Goal: Task Accomplishment & Management: Complete application form

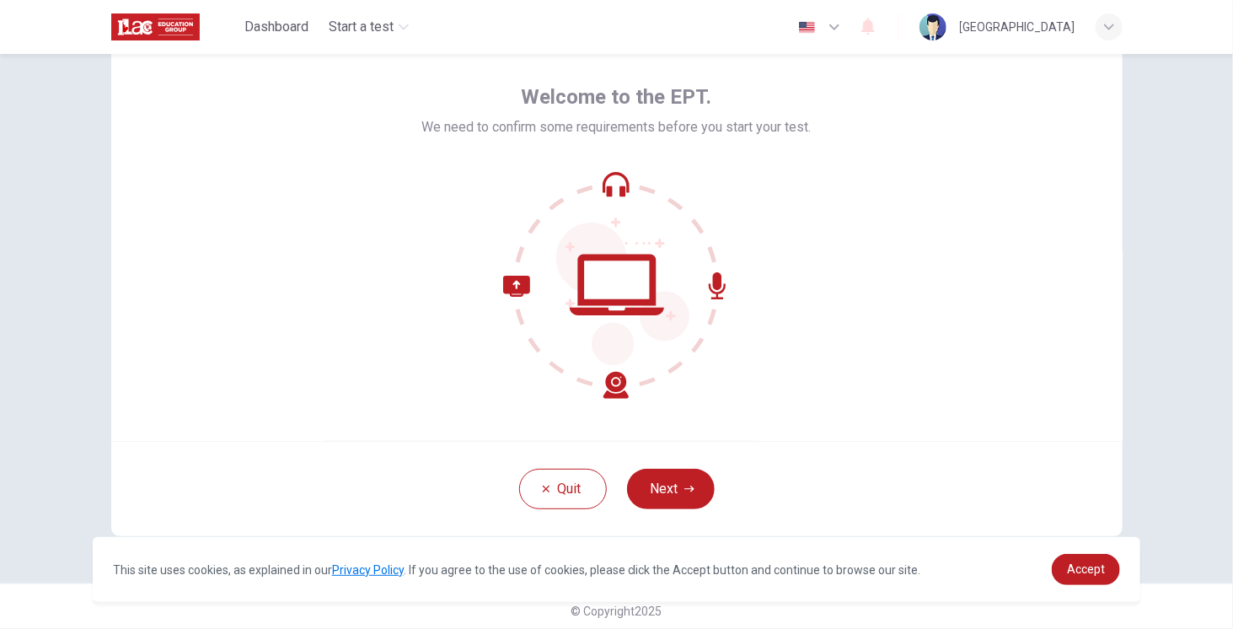
scroll to position [72, 0]
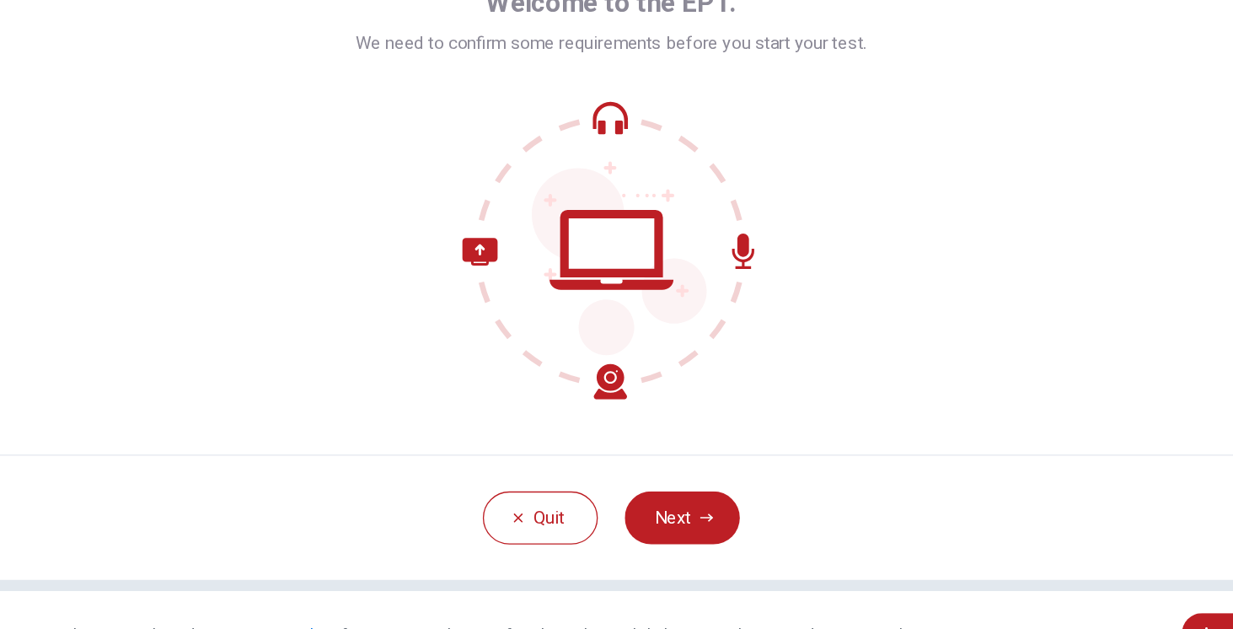
drag, startPoint x: 647, startPoint y: 482, endPoint x: 615, endPoint y: 421, distance: 69.0
click at [647, 483] on button "Next" at bounding box center [671, 481] width 88 height 40
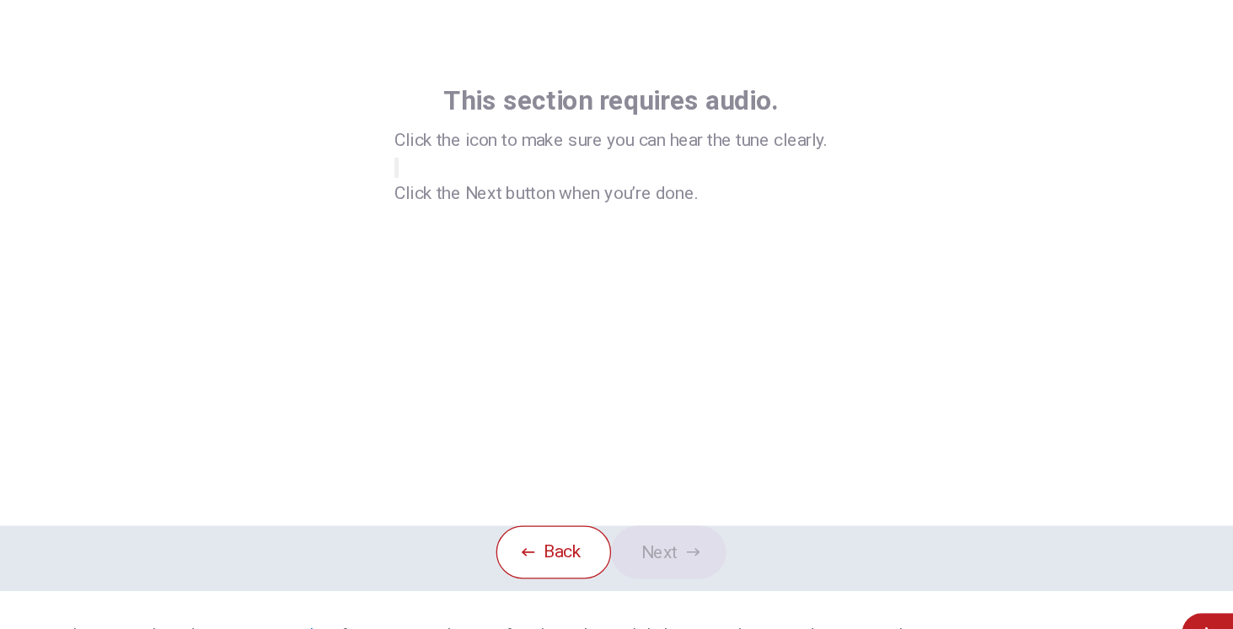
click at [474, 236] on icon "button" at bounding box center [464, 228] width 20 height 15
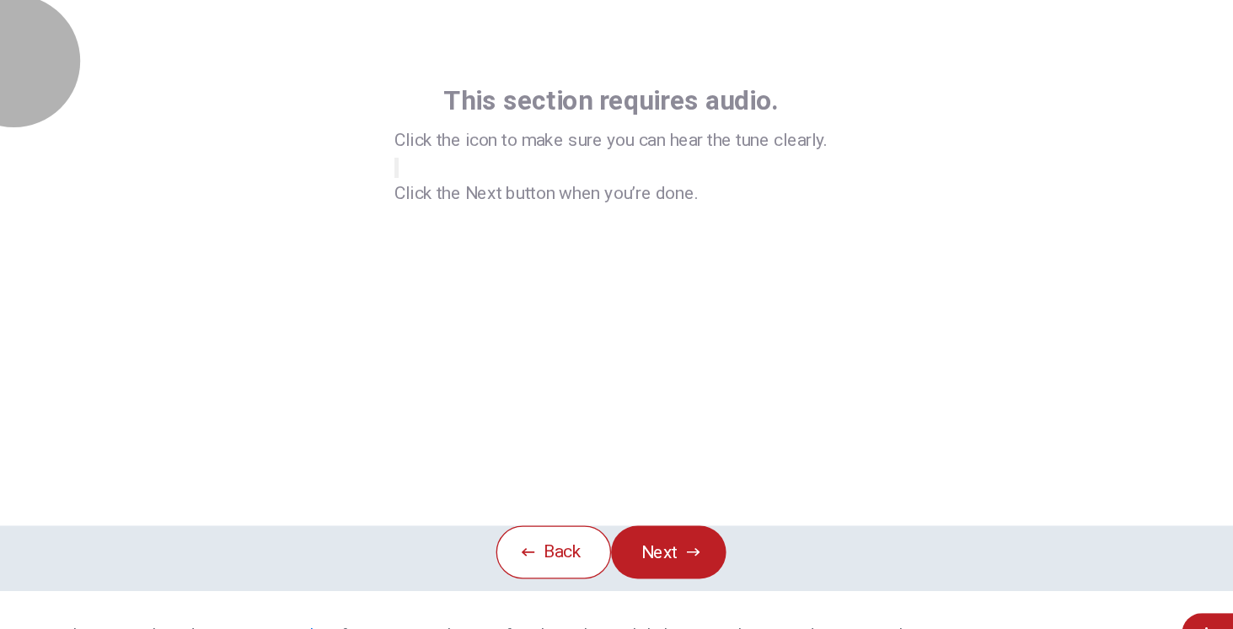
click at [455, 223] on button "button" at bounding box center [453, 215] width 3 height 16
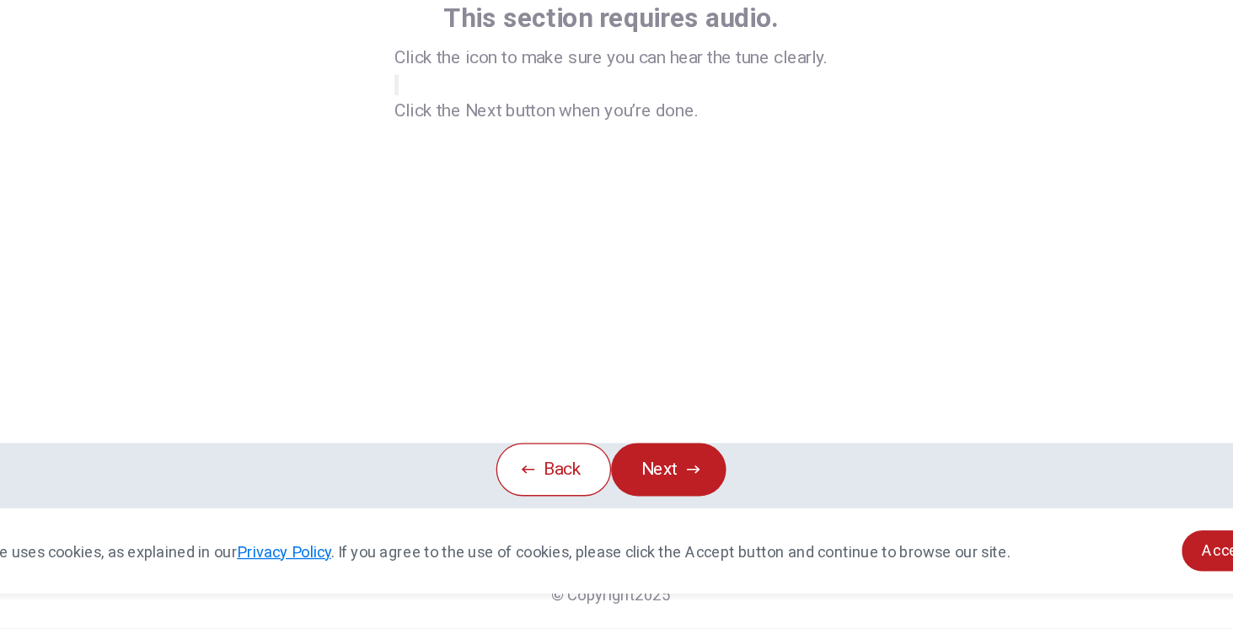
scroll to position [0, 0]
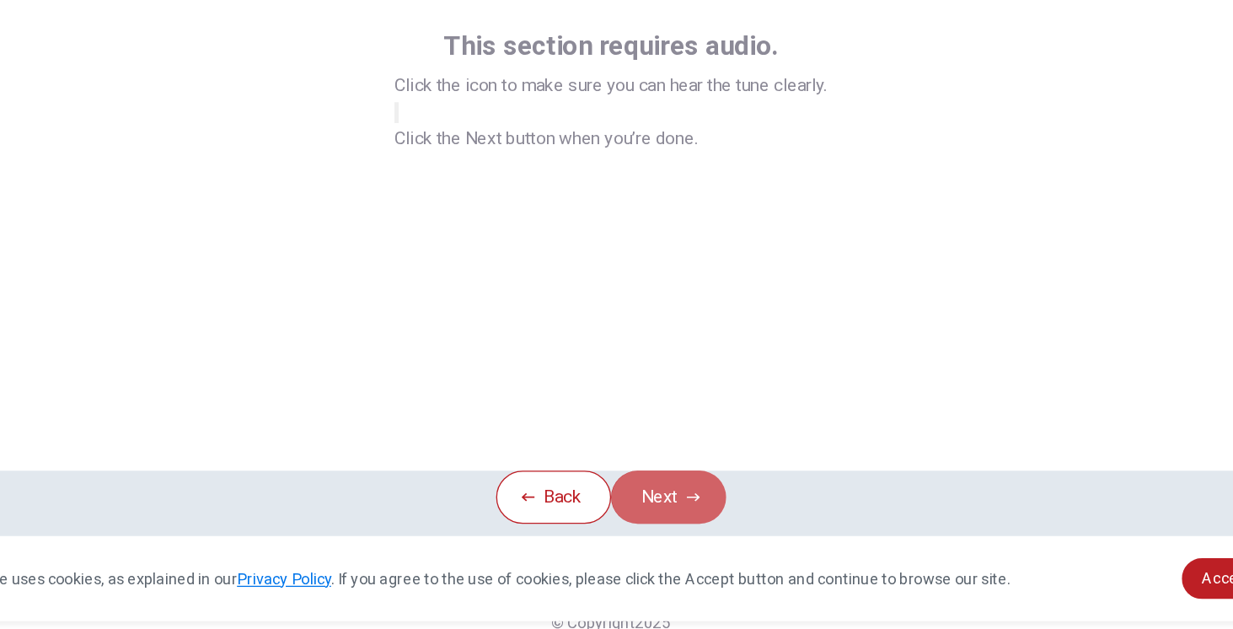
click at [655, 487] on button "Next" at bounding box center [661, 507] width 88 height 40
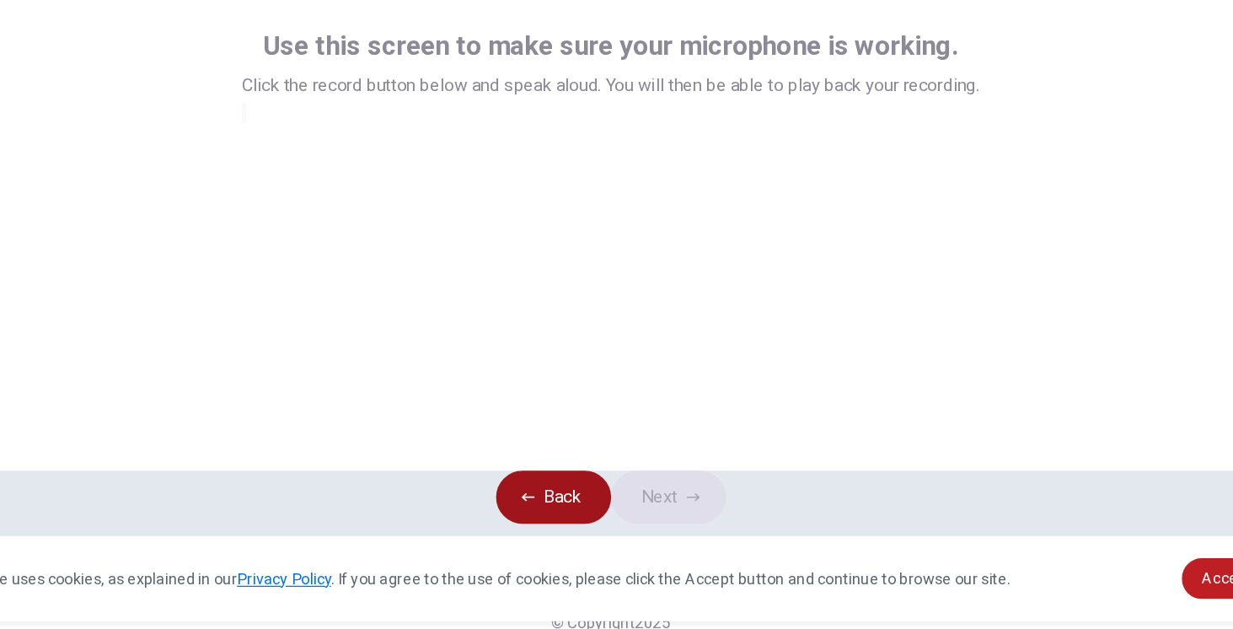
click at [573, 487] on button "Back" at bounding box center [573, 507] width 88 height 40
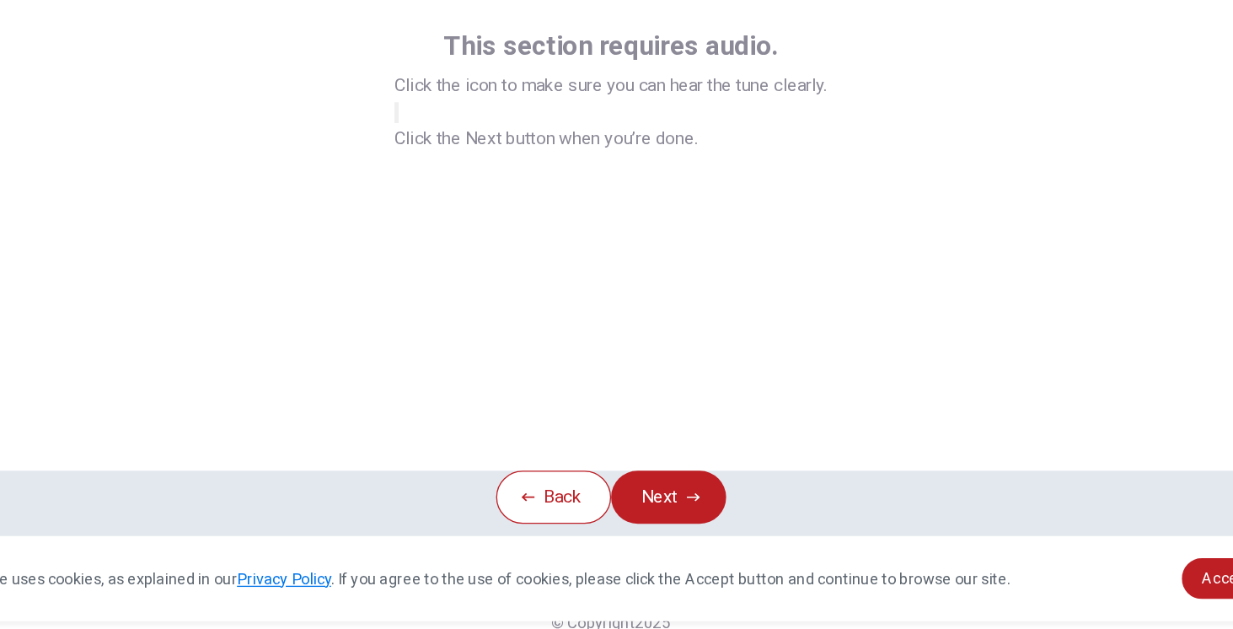
scroll to position [72, 0]
click at [400, 409] on div "This section requires audio. Click the icon to make sure you can hear the tune …" at bounding box center [617, 285] width 1012 height 405
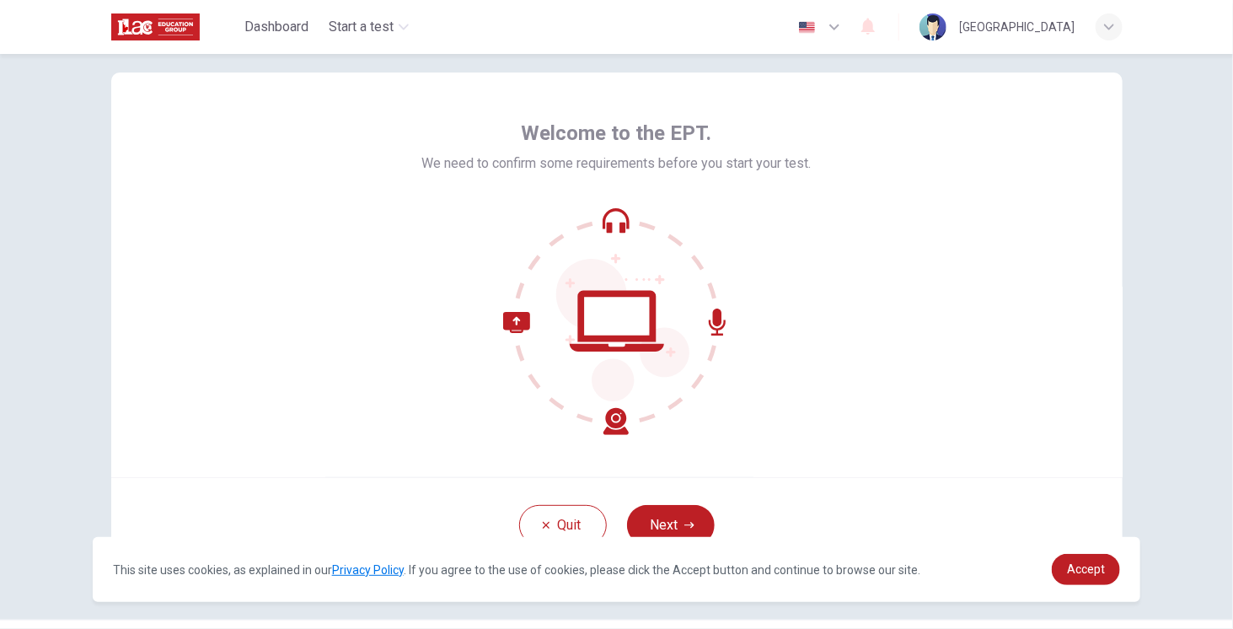
scroll to position [72, 0]
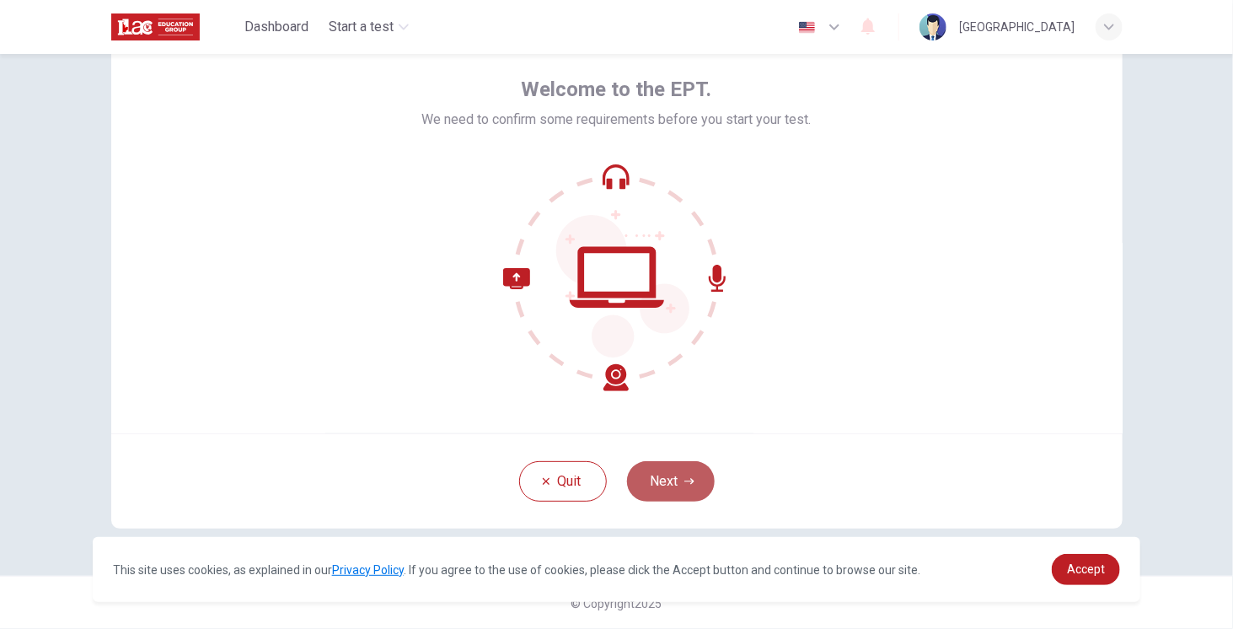
click at [684, 488] on button "Next" at bounding box center [671, 481] width 88 height 40
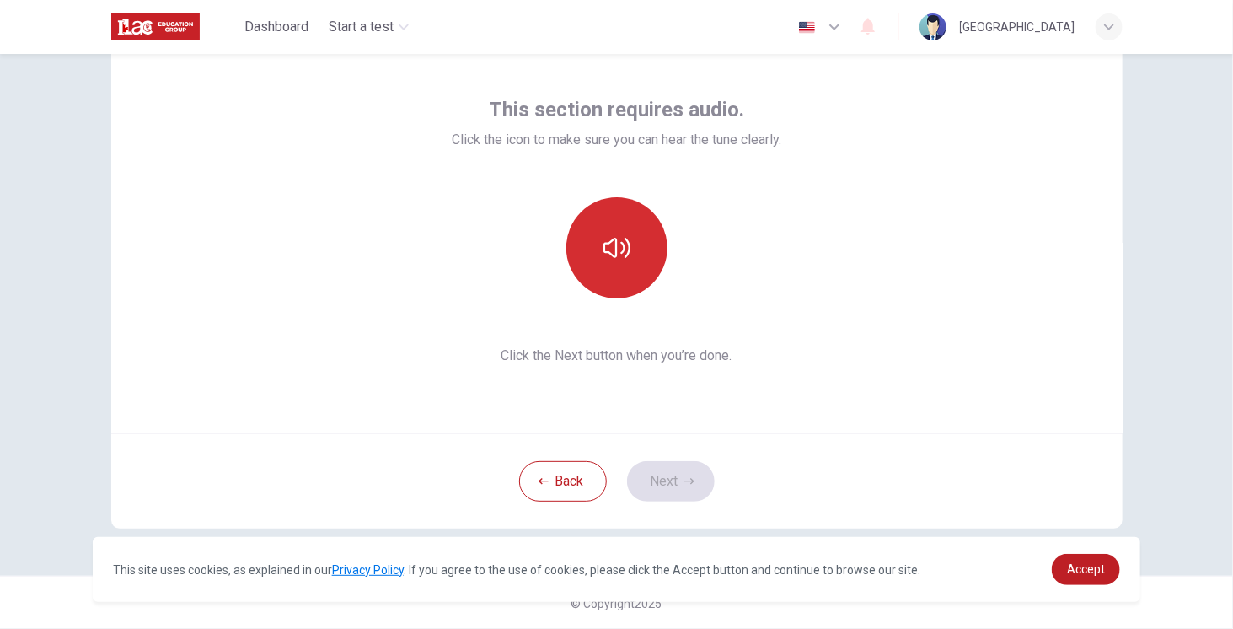
click at [628, 256] on button "button" at bounding box center [617, 247] width 101 height 101
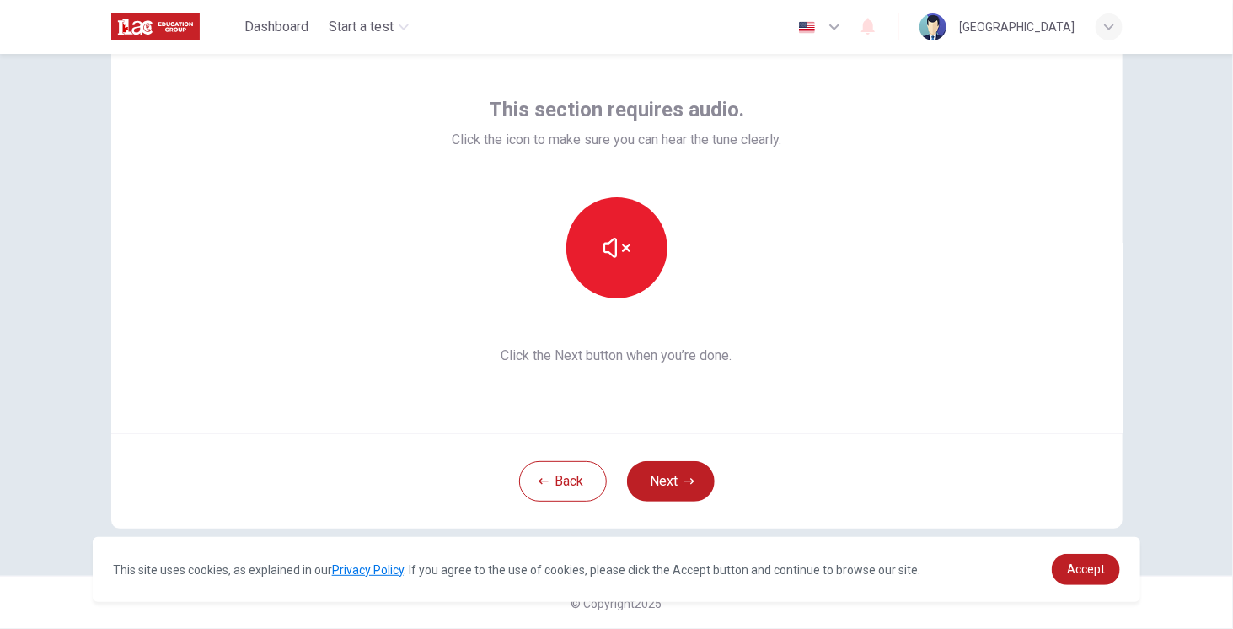
drag, startPoint x: 1141, startPoint y: 506, endPoint x: 1141, endPoint y: 520, distance: 14.3
click at [1141, 520] on div "This section requires audio. Click the icon to make sure you can hear the tune …" at bounding box center [616, 341] width 1233 height 575
click at [826, 395] on div "This section requires audio. Click the icon to make sure you can hear the tune …" at bounding box center [617, 231] width 1012 height 405
click at [679, 478] on button "Next" at bounding box center [671, 481] width 88 height 40
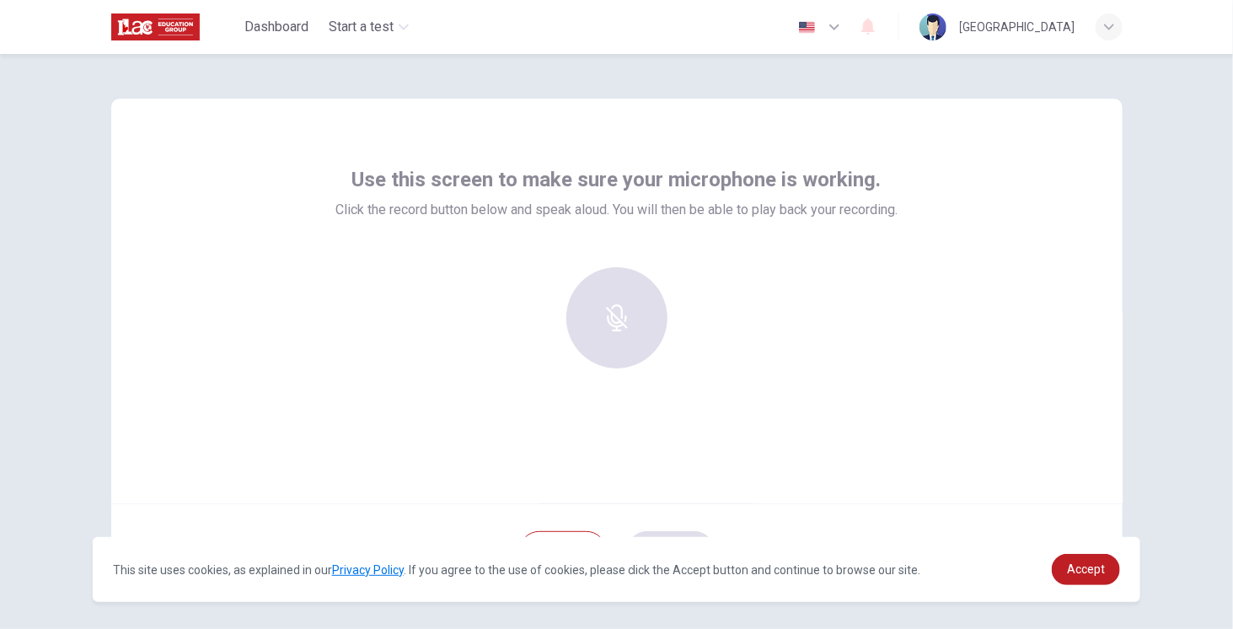
scroll to position [0, 0]
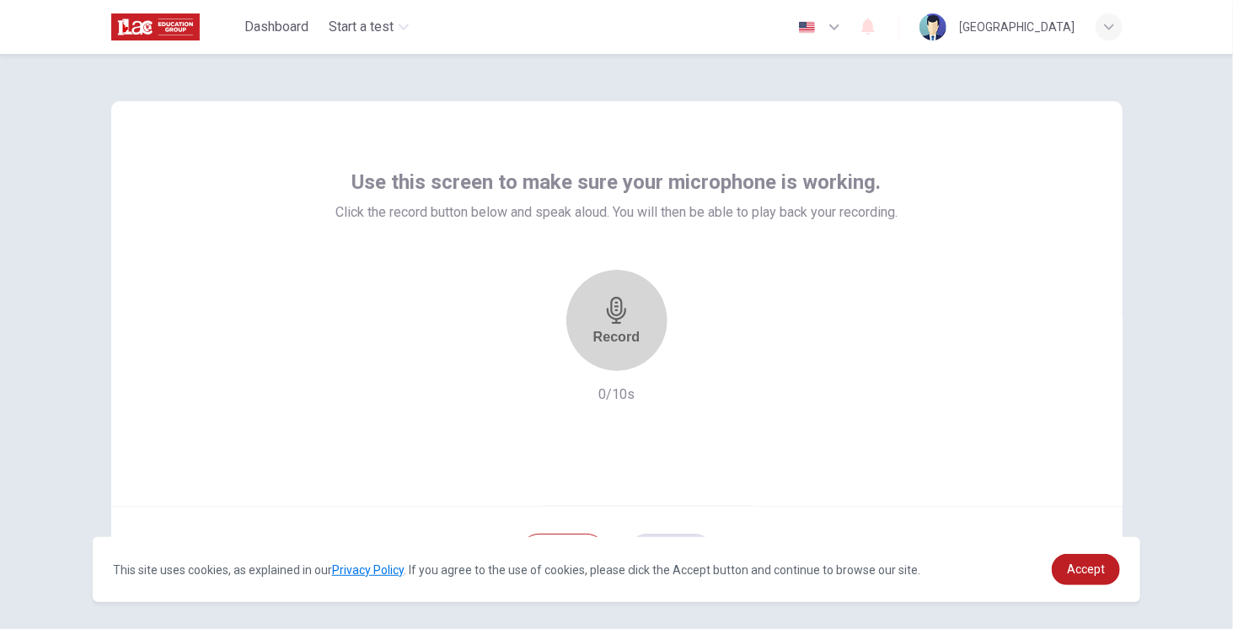
click at [607, 301] on icon "button" at bounding box center [616, 310] width 19 height 27
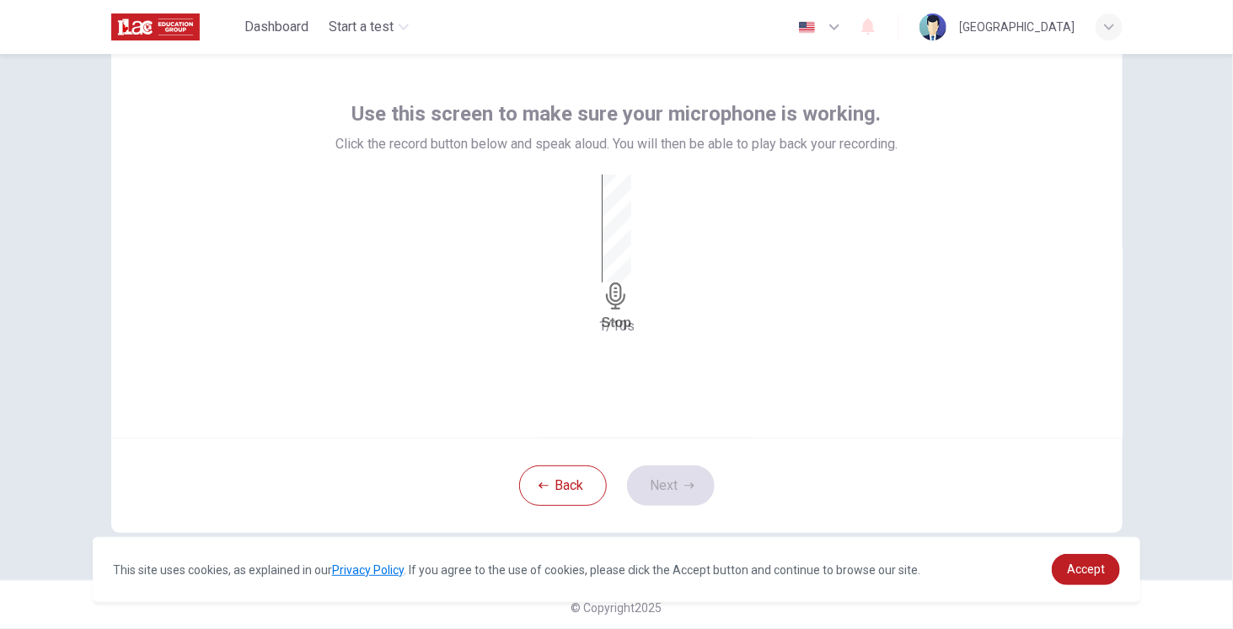
scroll to position [72, 0]
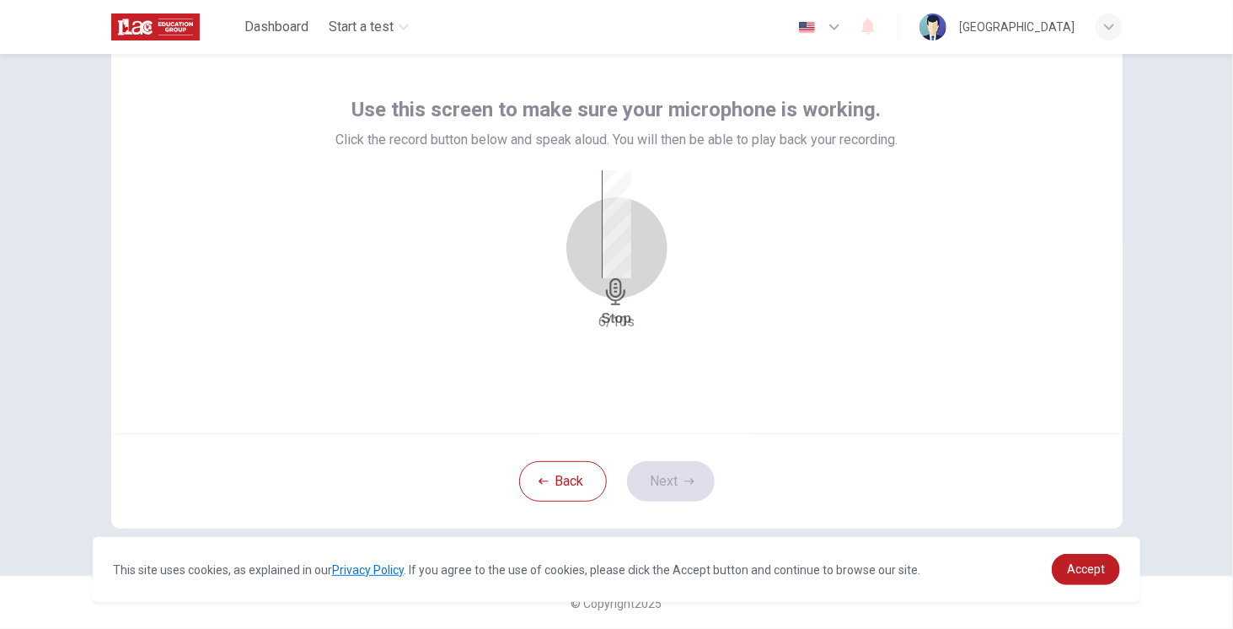
drag, startPoint x: 586, startPoint y: 270, endPoint x: 583, endPoint y: 280, distance: 10.7
click at [602, 270] on div "Stop" at bounding box center [617, 248] width 30 height 156
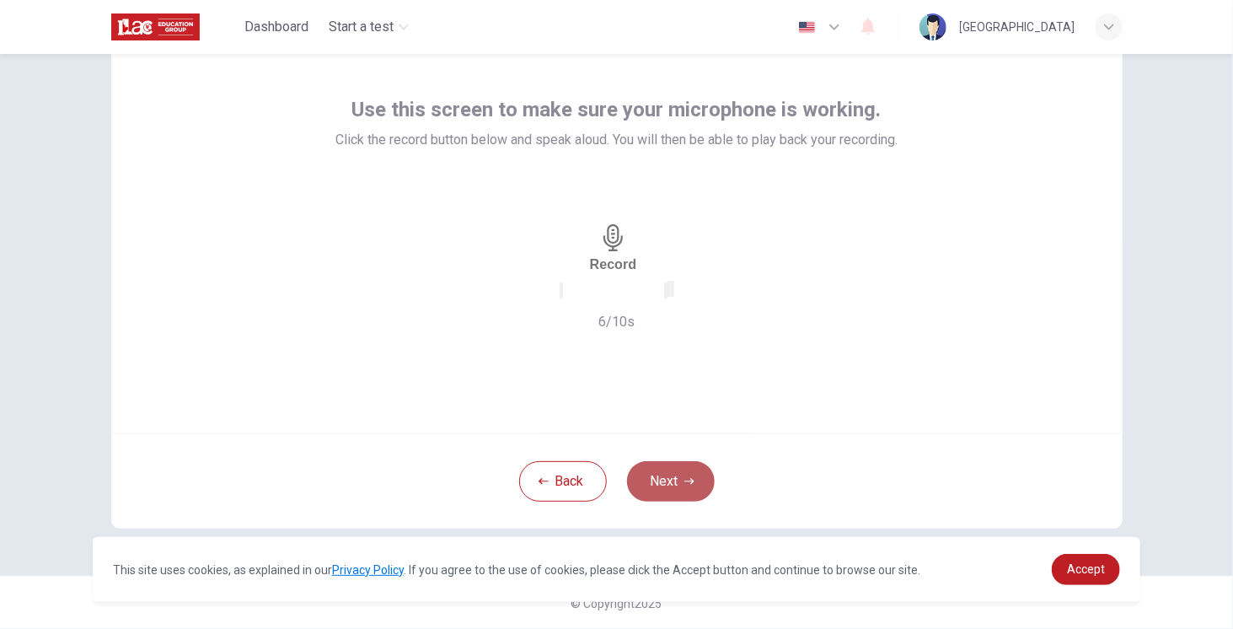
click at [664, 474] on button "Next" at bounding box center [671, 481] width 88 height 40
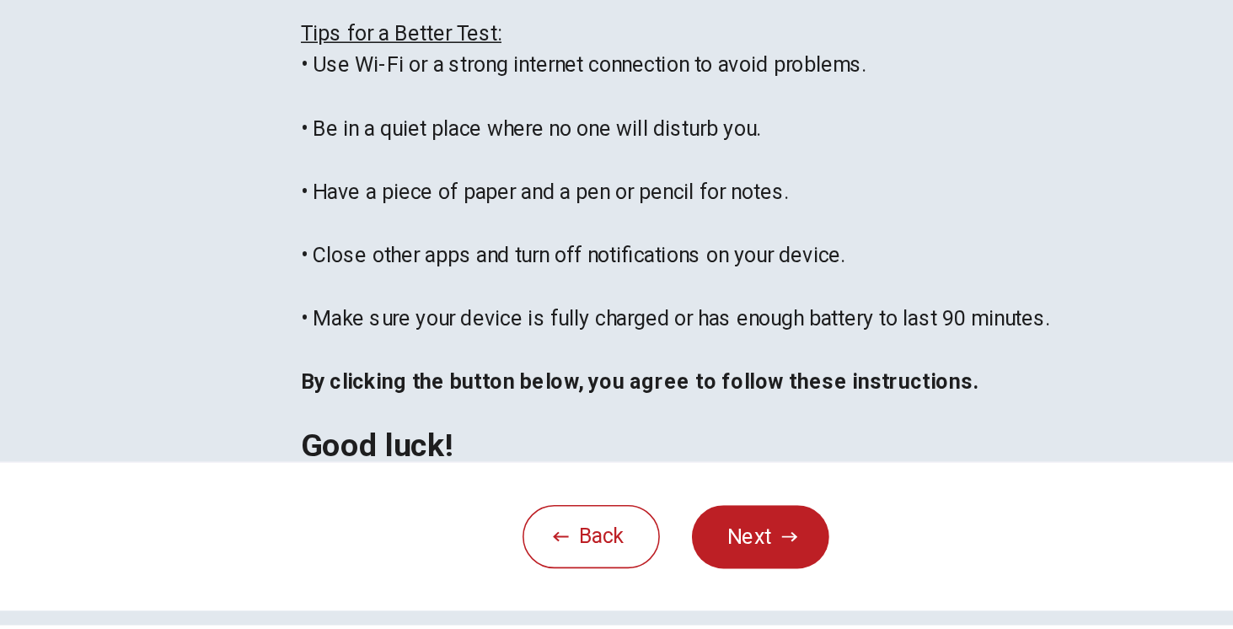
scroll to position [308, 0]
drag, startPoint x: 669, startPoint y: 476, endPoint x: 651, endPoint y: 477, distance: 17.7
click at [669, 478] on button "Next" at bounding box center [671, 480] width 88 height 40
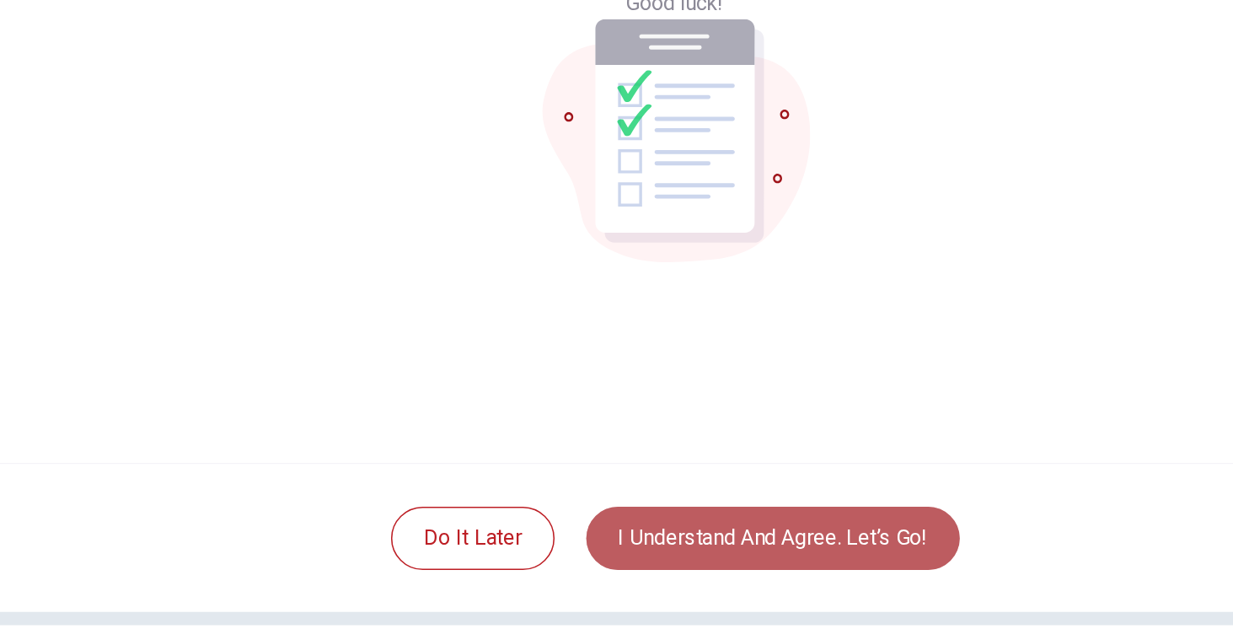
click at [620, 470] on button "I understand and agree. Let’s go!" at bounding box center [679, 481] width 239 height 40
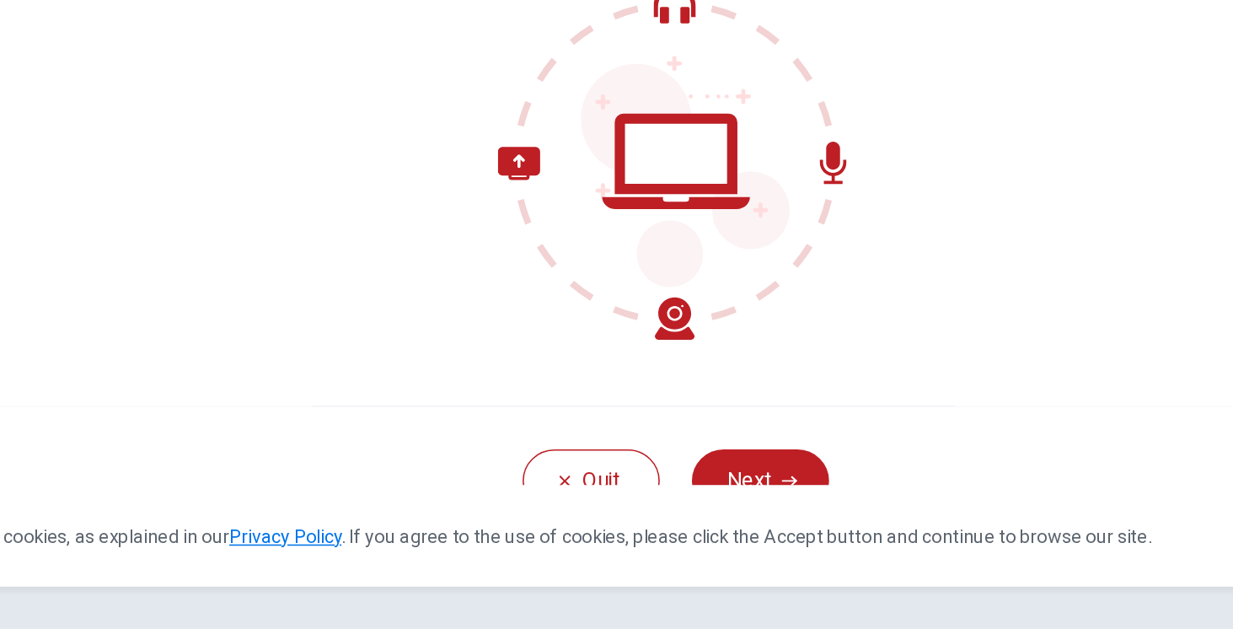
scroll to position [72, 0]
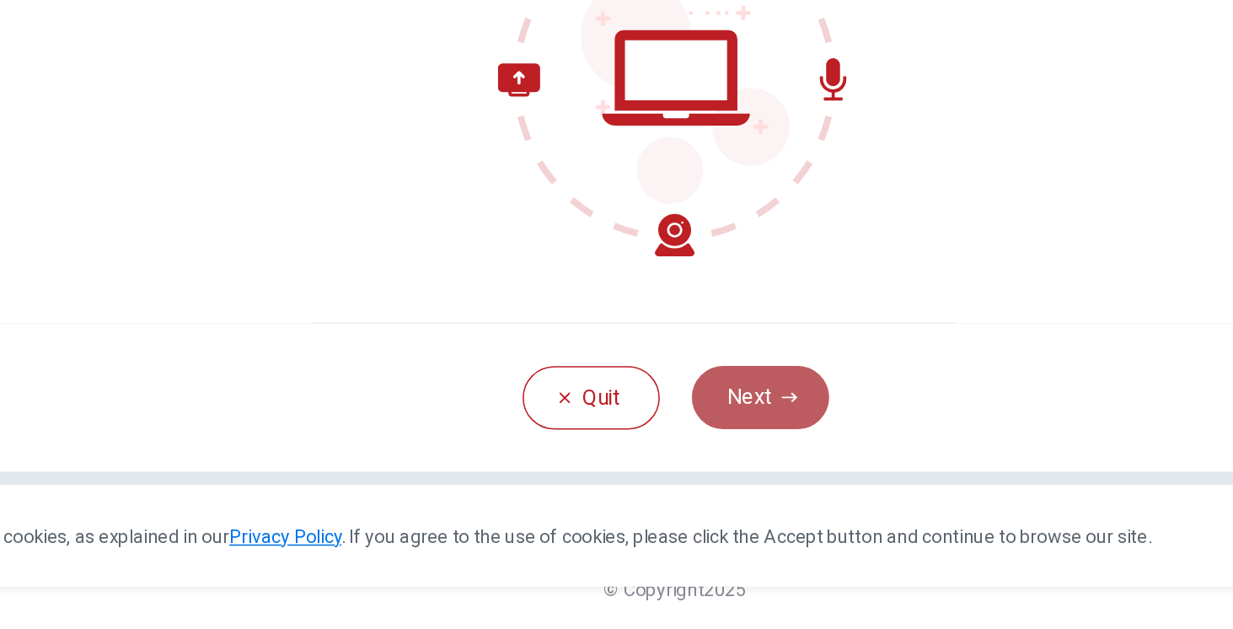
click at [669, 474] on button "Next" at bounding box center [671, 481] width 88 height 40
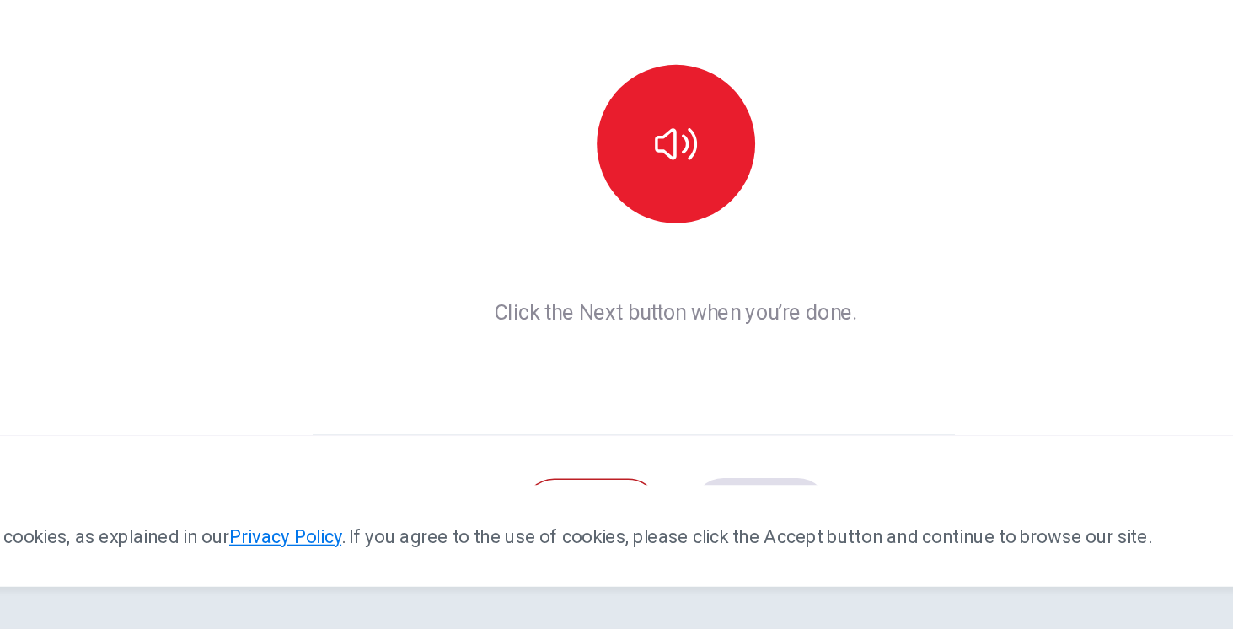
scroll to position [0, 0]
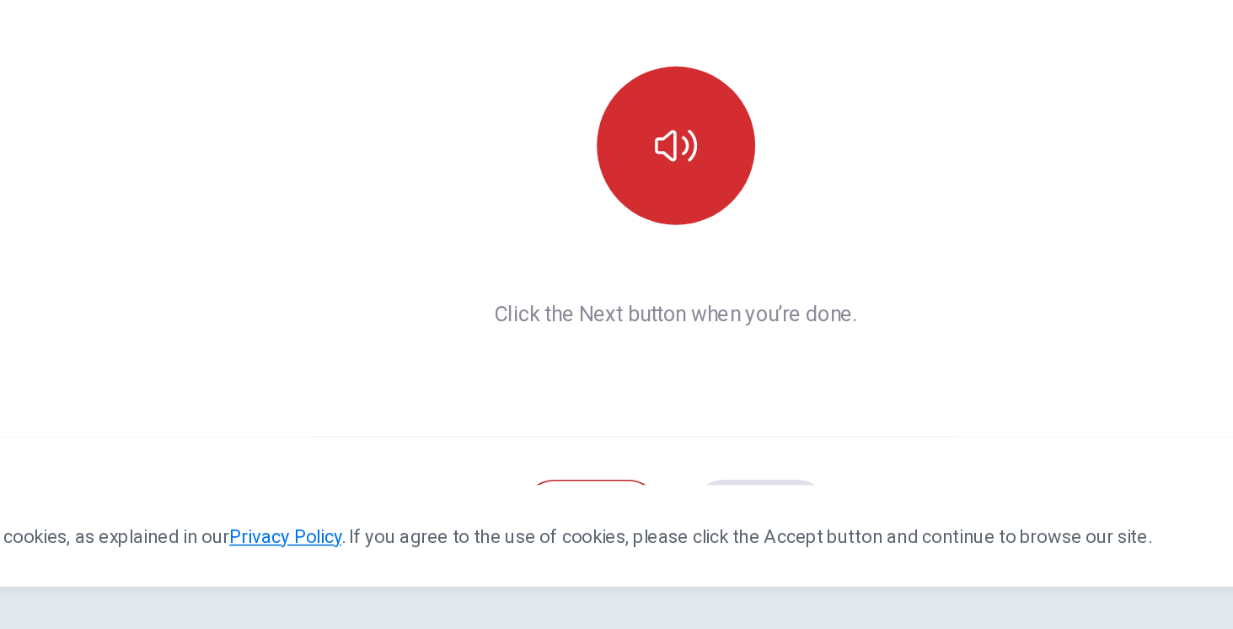
click at [598, 330] on button "button" at bounding box center [617, 320] width 101 height 101
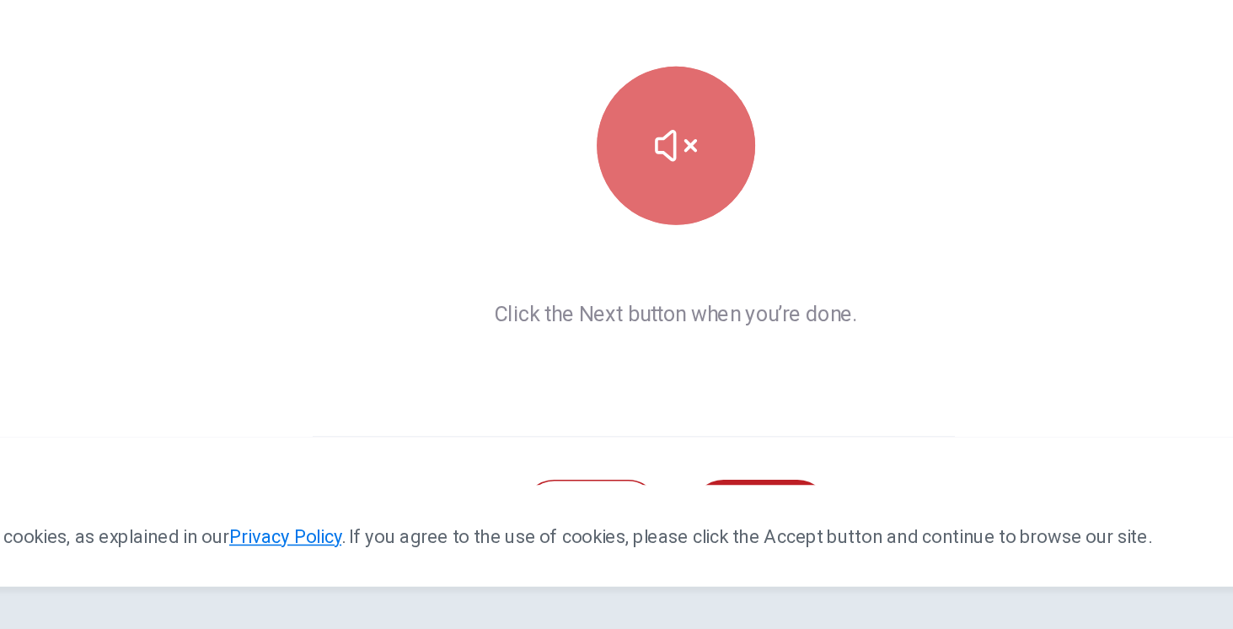
click at [598, 330] on button "button" at bounding box center [617, 320] width 101 height 101
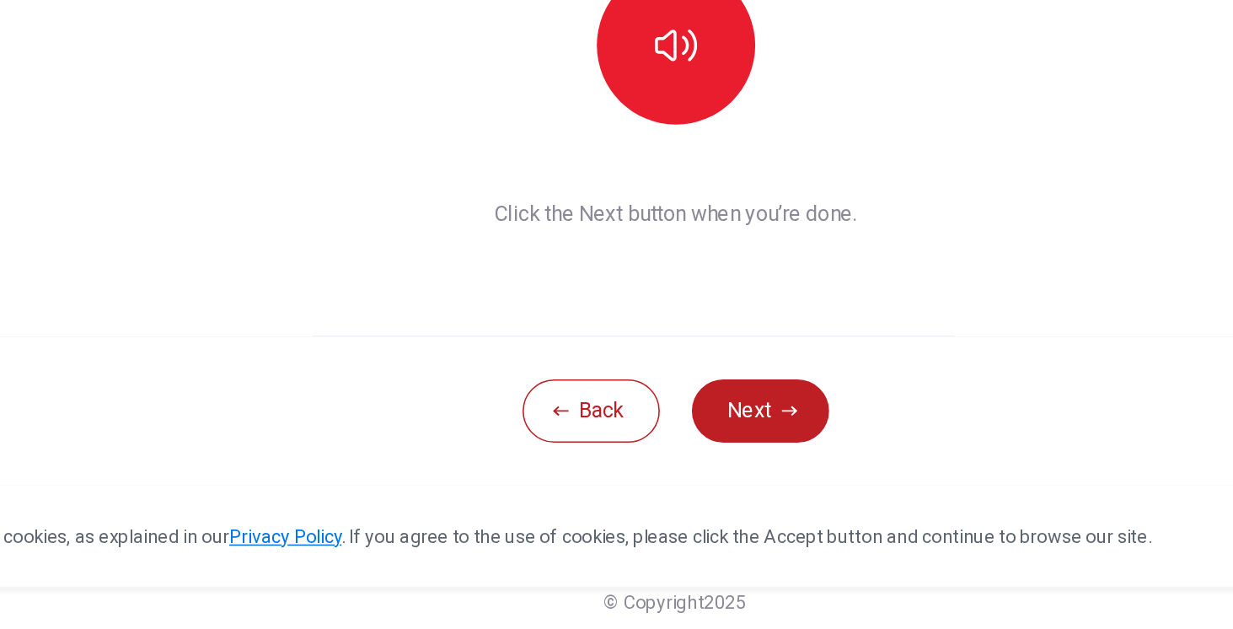
scroll to position [72, 0]
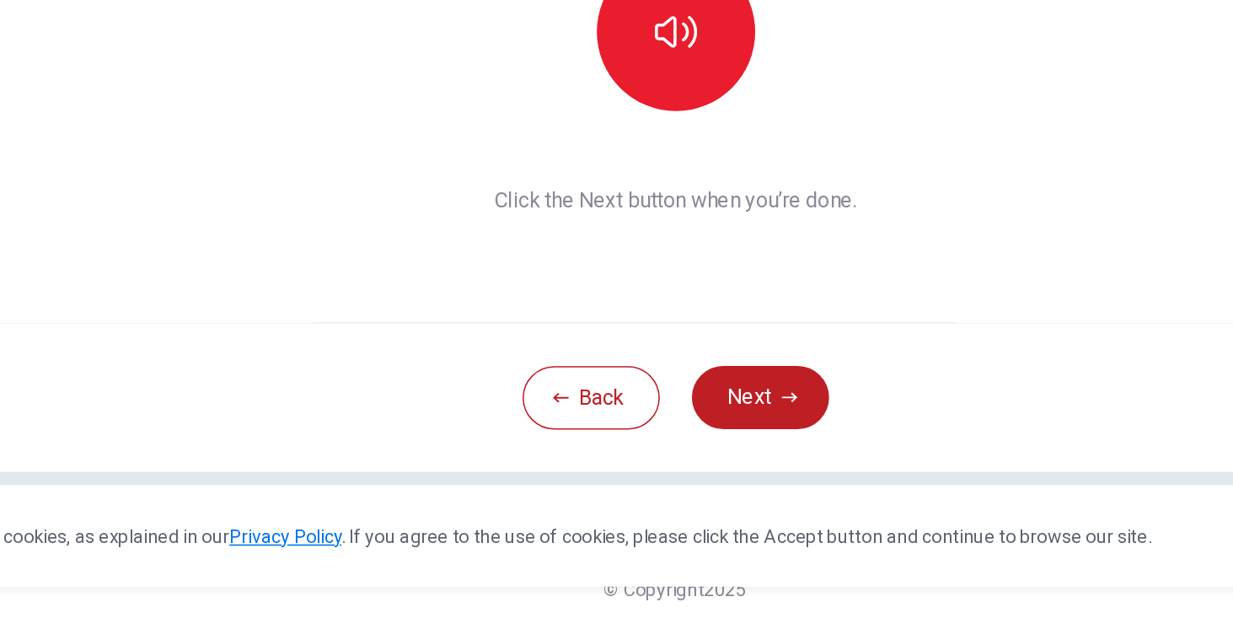
click at [674, 480] on button "Next" at bounding box center [671, 481] width 88 height 40
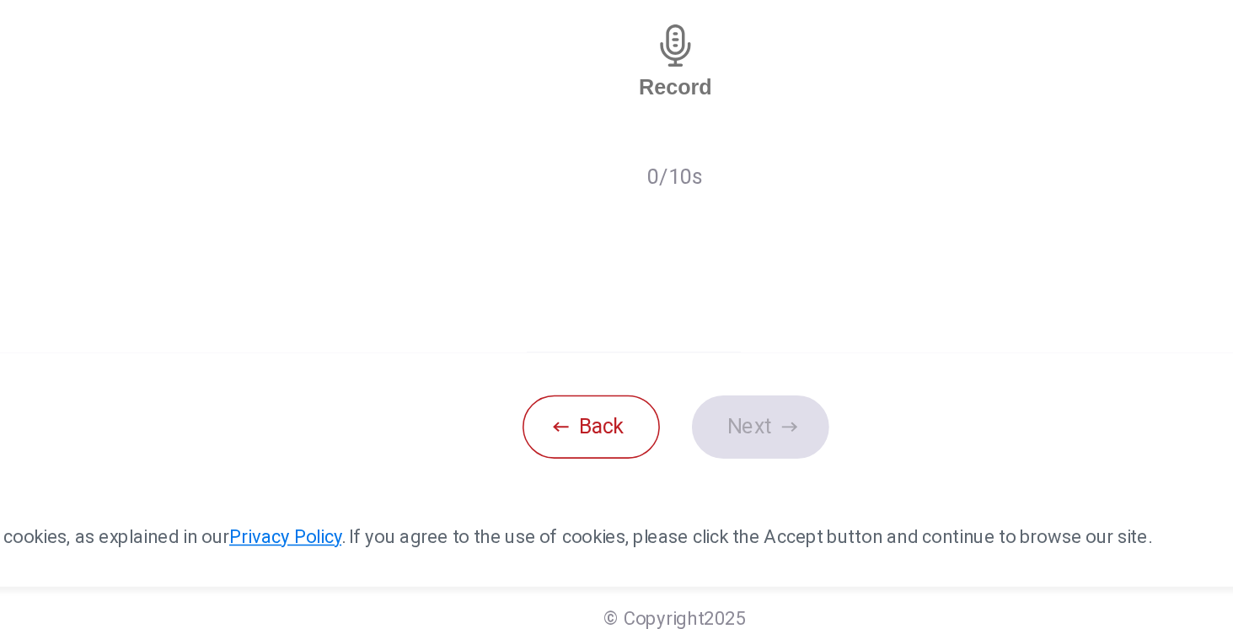
scroll to position [0, 0]
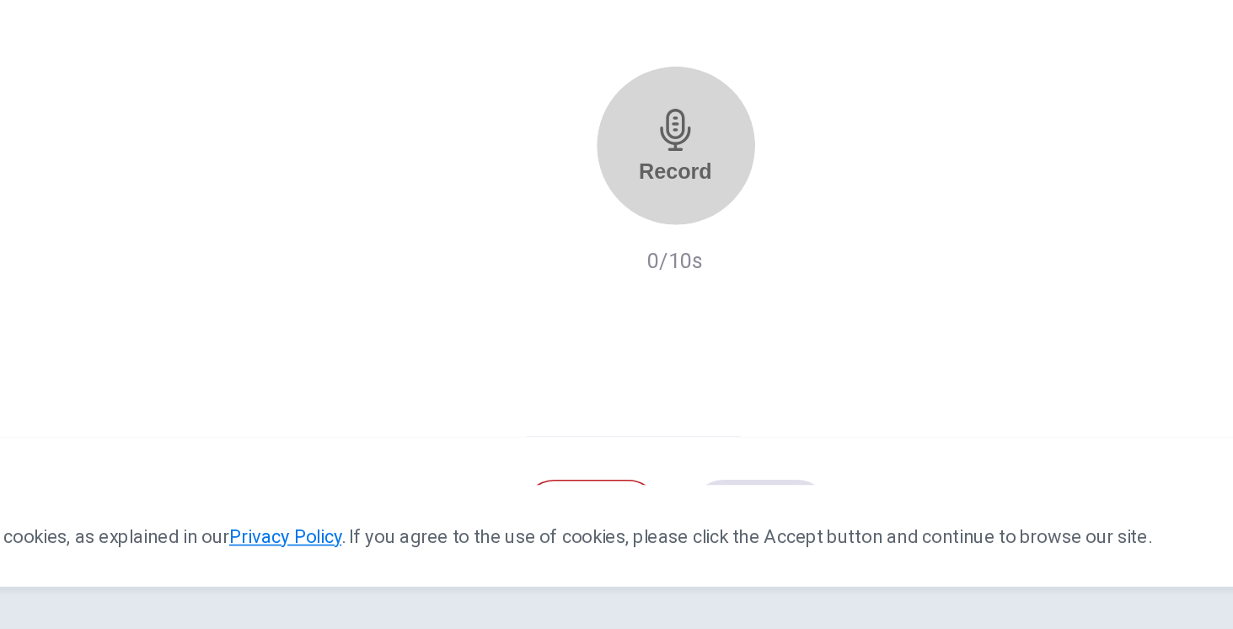
click at [593, 305] on div "Record" at bounding box center [616, 321] width 46 height 48
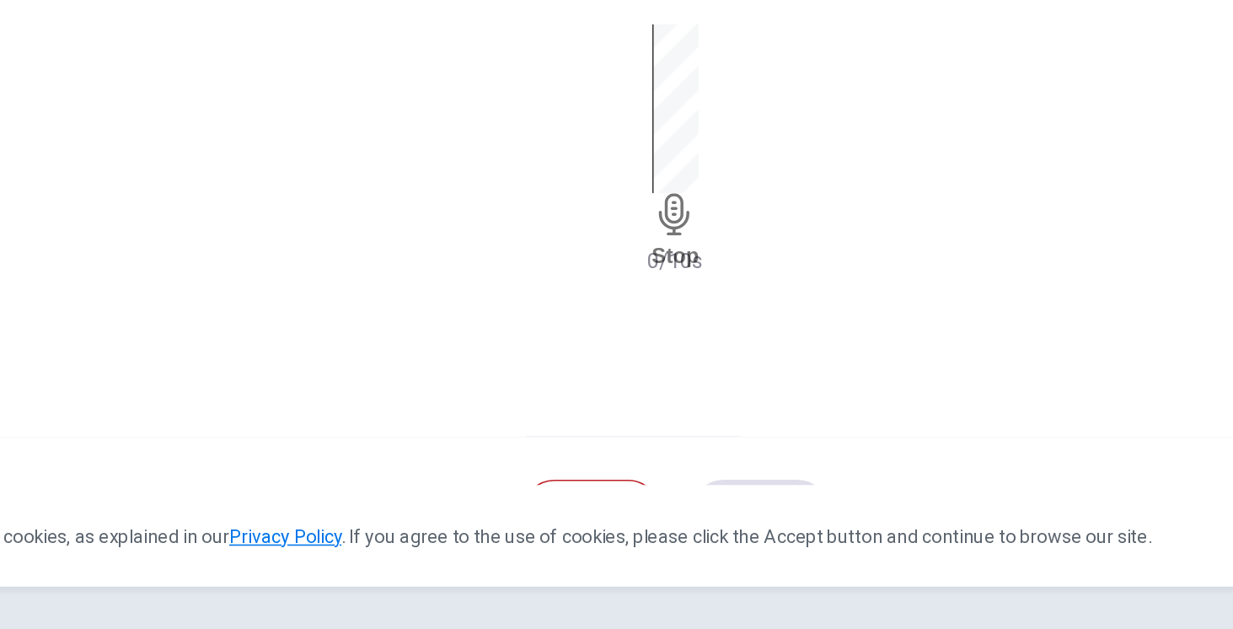
click at [602, 312] on div "Stop" at bounding box center [617, 321] width 30 height 156
